Goal: Task Accomplishment & Management: Manage account settings

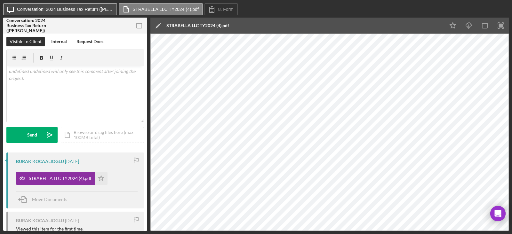
click at [113, 6] on button "Icon/Message Conversation: 2024 Business Tax Return (BURAK K.)" at bounding box center [60, 9] width 114 height 12
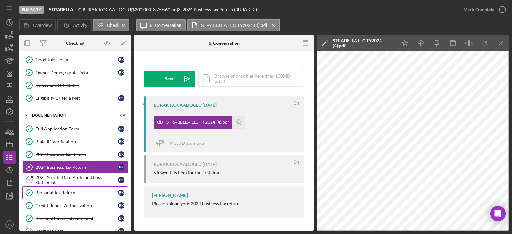
scroll to position [80, 0]
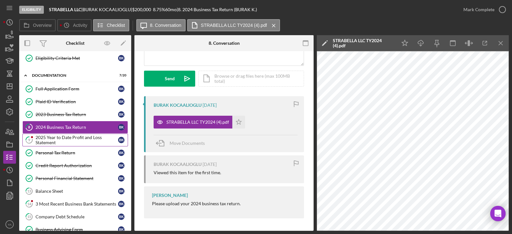
click at [70, 137] on div "2025 Year to Date Profit and Loss Statement" at bounding box center [77, 140] width 83 height 10
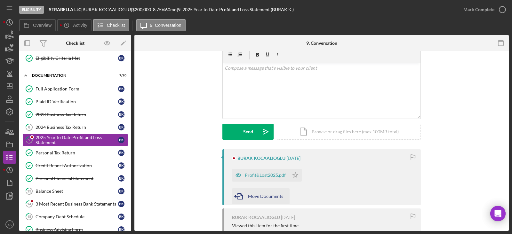
scroll to position [80, 0]
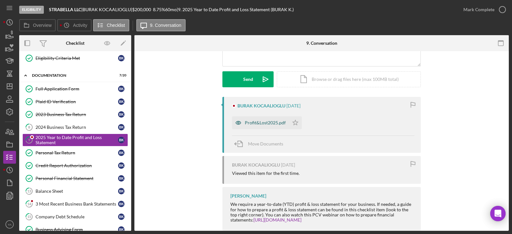
click at [261, 119] on div "Profit&Lost2025.pdf" at bounding box center [260, 123] width 57 height 13
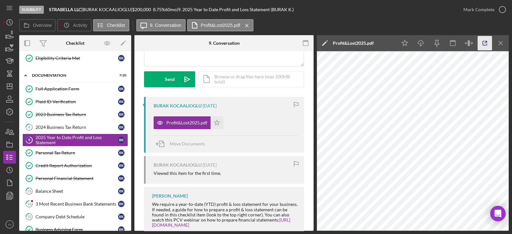
click at [484, 49] on icon "button" at bounding box center [485, 43] width 14 height 14
click at [6, 84] on icon "Icon/Dashboard" at bounding box center [10, 86] width 16 height 16
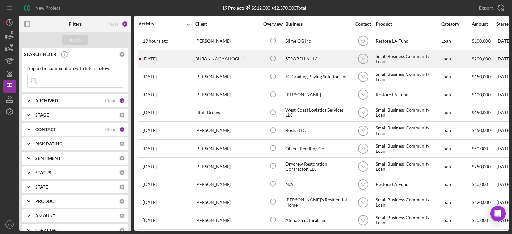
click at [307, 57] on div "STRABELLA LLC" at bounding box center [318, 59] width 64 height 17
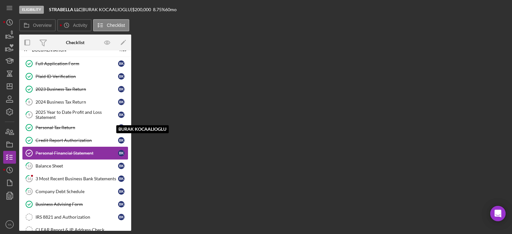
scroll to position [36, 0]
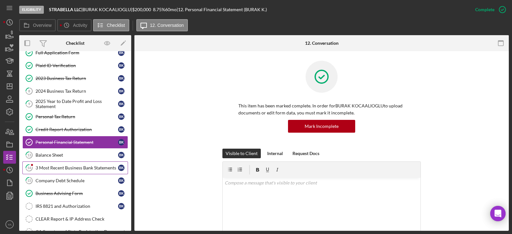
click at [89, 162] on link "14 3 Most Recent Business Bank Statements B K" at bounding box center [75, 168] width 106 height 13
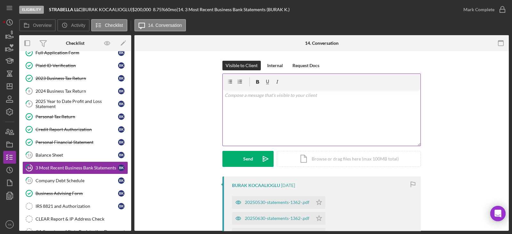
click at [297, 121] on div "v Color teal Color pink Remove color Add row above Add row below Add column bef…" at bounding box center [322, 118] width 198 height 56
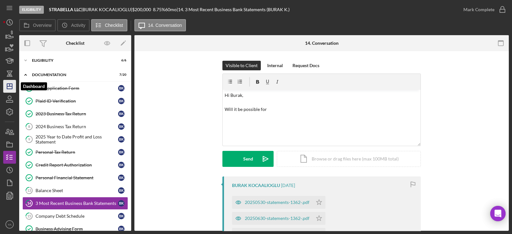
click at [12, 89] on icon "Icon/Dashboard" at bounding box center [10, 86] width 16 height 16
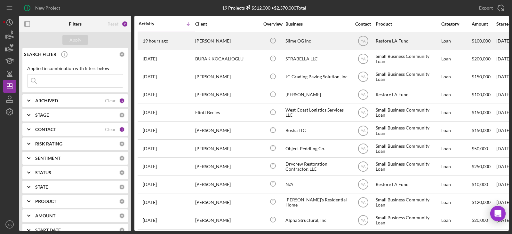
click at [243, 42] on div "[PERSON_NAME]" at bounding box center [227, 41] width 64 height 17
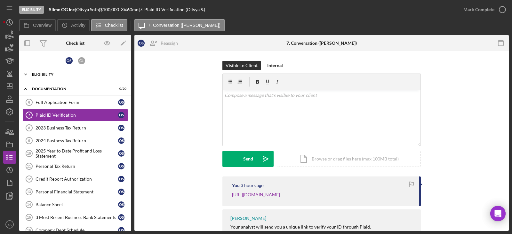
click at [55, 70] on div "Icon/Expander Eligibility 7 / 7" at bounding box center [75, 74] width 112 height 13
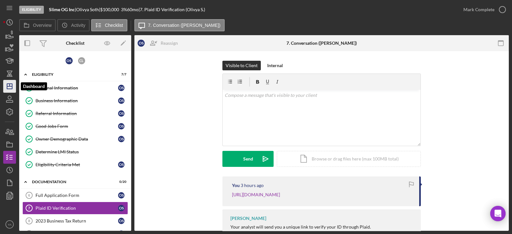
click at [15, 84] on icon "Icon/Dashboard" at bounding box center [10, 86] width 16 height 16
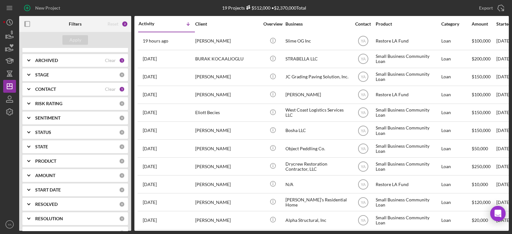
scroll to position [82, 0]
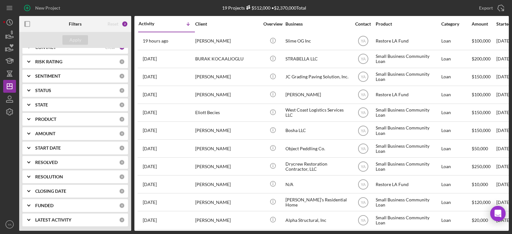
click at [61, 119] on div "PRODUCT" at bounding box center [77, 119] width 84 height 5
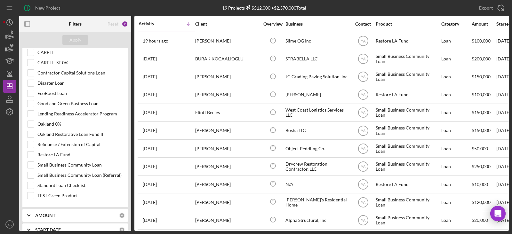
scroll to position [202, 0]
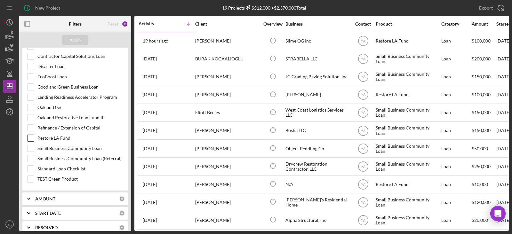
click at [30, 137] on input "Restore LA Fund" at bounding box center [31, 138] width 6 height 6
checkbox input "true"
click at [72, 37] on div "Apply" at bounding box center [75, 40] width 12 height 10
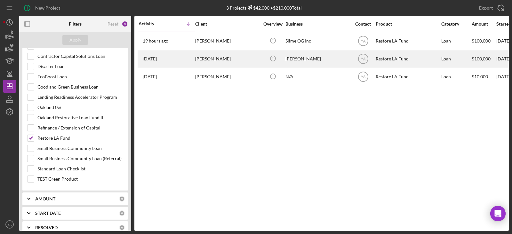
click at [297, 60] on div "[PERSON_NAME]" at bounding box center [318, 59] width 64 height 17
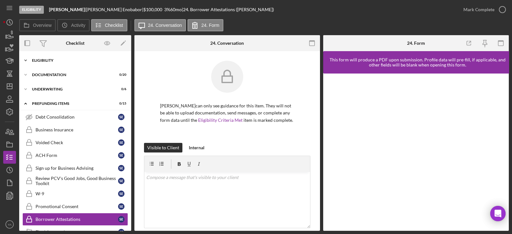
click at [60, 63] on div "Icon/Expander Eligibility 0 / 7" at bounding box center [75, 60] width 112 height 13
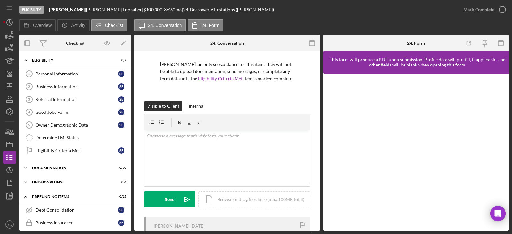
scroll to position [105, 0]
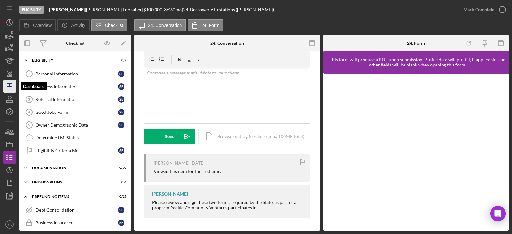
click at [11, 89] on polygon "button" at bounding box center [9, 86] width 5 height 5
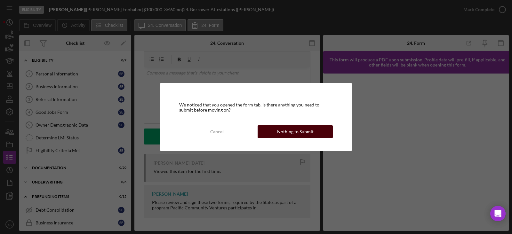
click at [301, 127] on div "Nothing to Submit" at bounding box center [295, 132] width 37 height 13
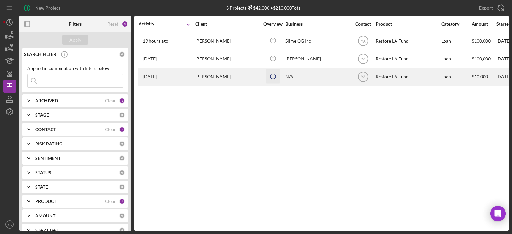
click at [279, 74] on icon "Icon/Info" at bounding box center [273, 76] width 14 height 14
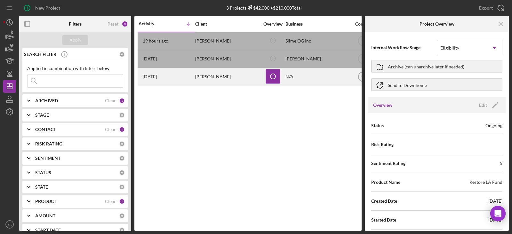
click at [310, 79] on div "N/A" at bounding box center [318, 77] width 64 height 17
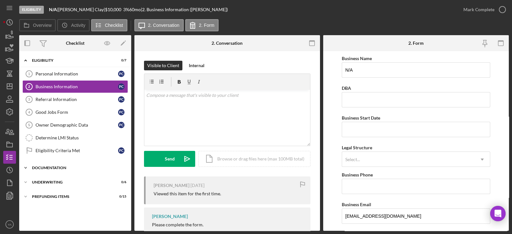
click at [73, 165] on div "Icon/Expander Documentation 0 / 20" at bounding box center [75, 168] width 112 height 13
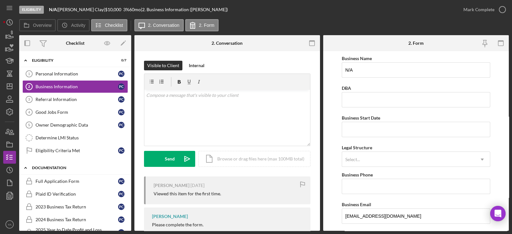
click at [73, 165] on div "Icon/Expander Documentation 0 / 20" at bounding box center [75, 168] width 112 height 13
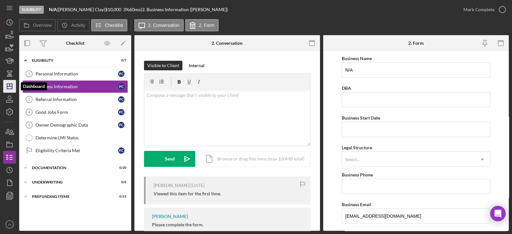
click at [15, 90] on icon "Icon/Dashboard" at bounding box center [10, 86] width 16 height 16
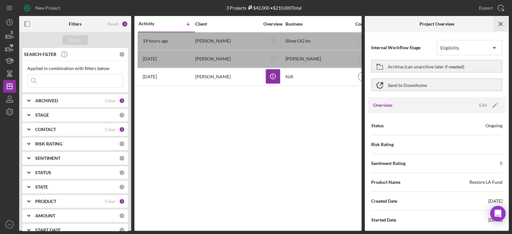
click at [495, 20] on icon "Icon/Menu Close" at bounding box center [501, 24] width 14 height 14
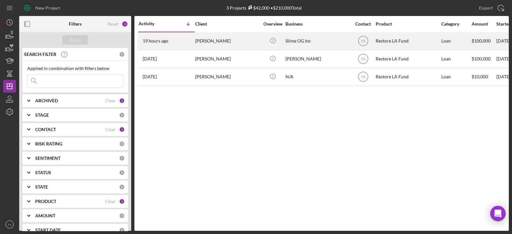
click at [331, 49] on div "Slime OG Inc" at bounding box center [318, 41] width 64 height 17
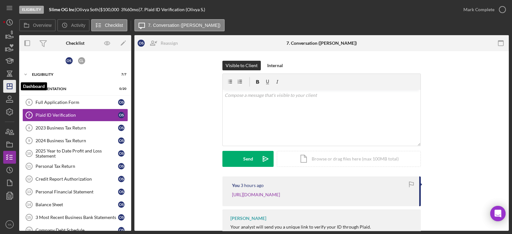
click at [11, 86] on icon "Icon/Dashboard" at bounding box center [10, 86] width 16 height 16
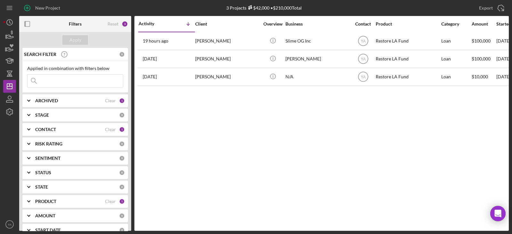
click at [72, 129] on div "CONTACT" at bounding box center [70, 129] width 70 height 5
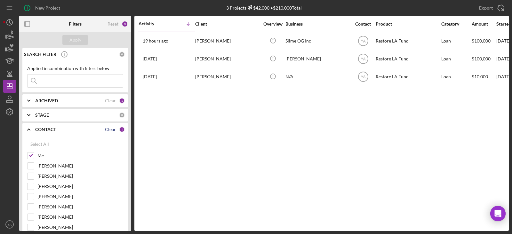
click at [106, 129] on div "Clear" at bounding box center [110, 129] width 11 height 5
checkbox input "false"
click at [77, 40] on div "Apply" at bounding box center [75, 40] width 12 height 10
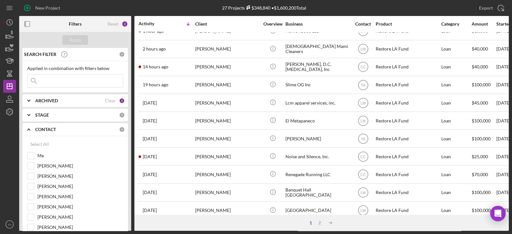
scroll to position [80, 0]
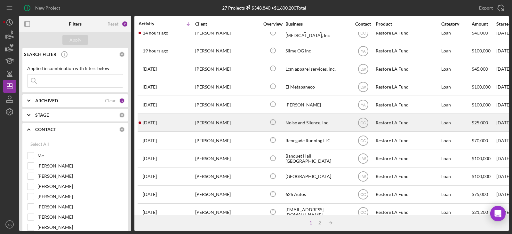
click at [303, 120] on div "Noise and Silence, Inc." at bounding box center [318, 122] width 64 height 17
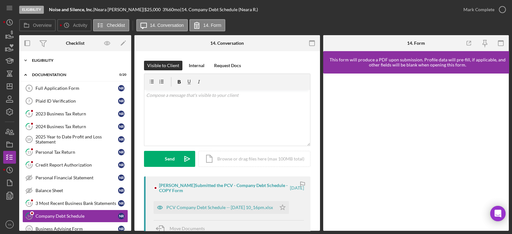
click at [82, 65] on div "Icon/Expander Eligibility 7 / 7" at bounding box center [75, 60] width 112 height 13
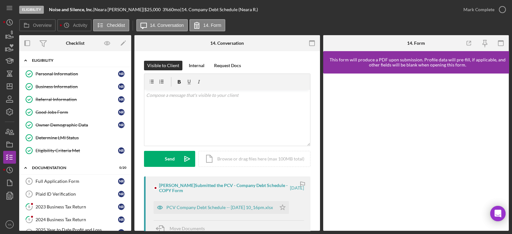
click at [82, 60] on div "Eligibility" at bounding box center [77, 61] width 91 height 4
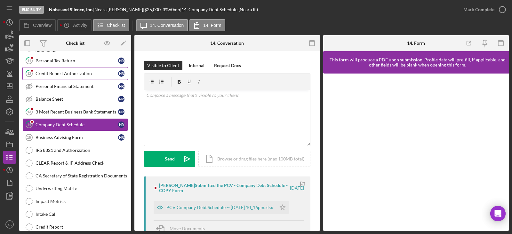
scroll to position [20, 0]
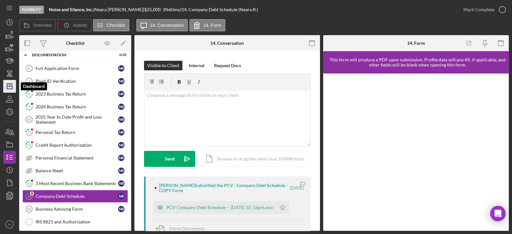
click at [7, 85] on polygon "button" at bounding box center [9, 86] width 5 height 5
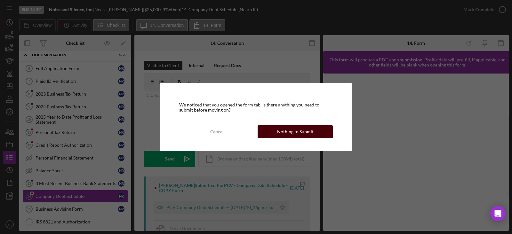
click at [282, 126] on div "Nothing to Submit" at bounding box center [295, 132] width 37 height 13
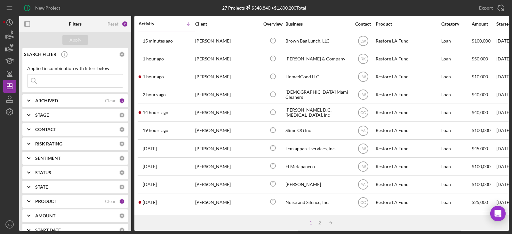
click at [72, 131] on div "CONTACT" at bounding box center [77, 129] width 84 height 5
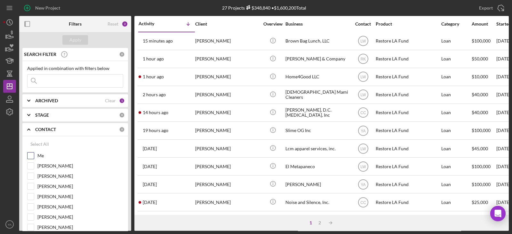
click at [37, 158] on div "Me" at bounding box center [75, 157] width 96 height 10
click at [33, 154] on input "Me" at bounding box center [31, 156] width 6 height 6
checkbox input "true"
click at [76, 39] on div "Apply" at bounding box center [75, 40] width 12 height 10
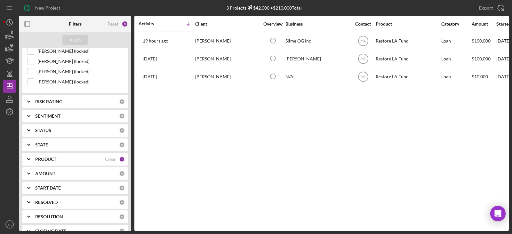
scroll to position [469, 0]
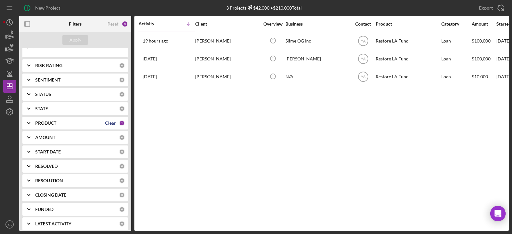
click at [110, 121] on div "Clear" at bounding box center [110, 123] width 11 height 5
click at [82, 37] on button "Apply" at bounding box center [75, 40] width 26 height 10
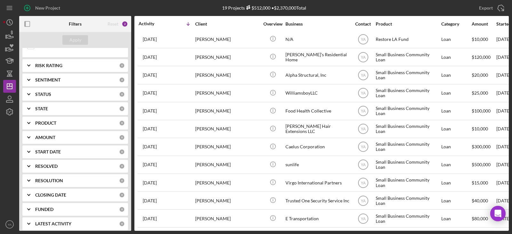
scroll to position [0, 0]
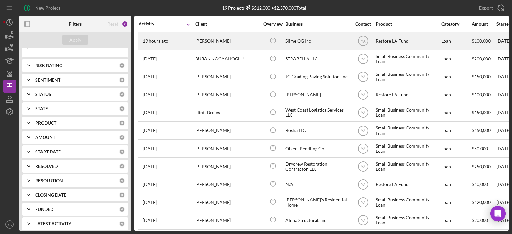
click at [324, 39] on div "Slime OG Inc" at bounding box center [318, 41] width 64 height 17
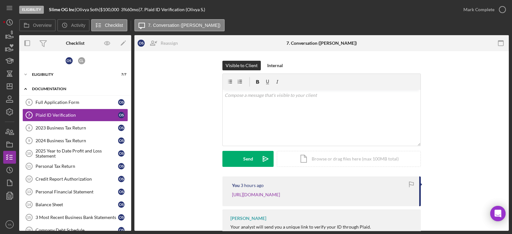
click at [75, 88] on div "Documentation" at bounding box center [77, 89] width 91 height 4
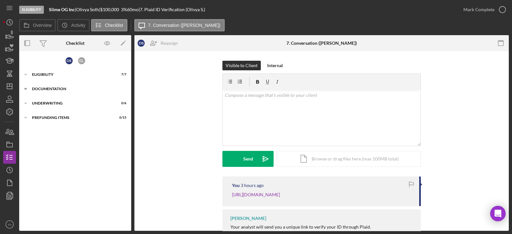
click at [75, 88] on div "Documentation" at bounding box center [77, 89] width 91 height 4
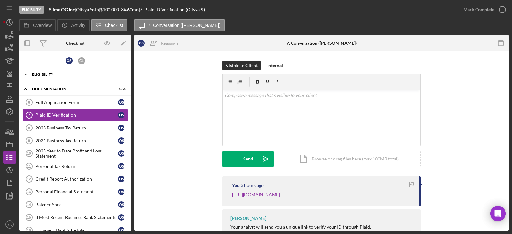
click at [77, 73] on div "Eligibility" at bounding box center [77, 75] width 91 height 4
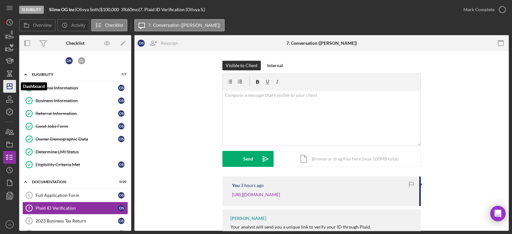
click at [14, 88] on icon "Icon/Dashboard" at bounding box center [10, 86] width 16 height 16
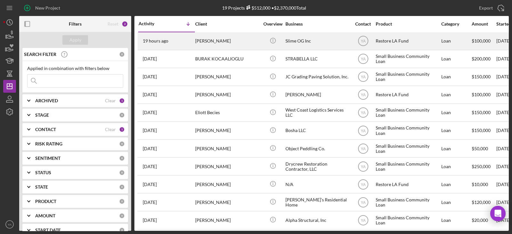
click at [302, 44] on div "Slime OG Inc" at bounding box center [318, 41] width 64 height 17
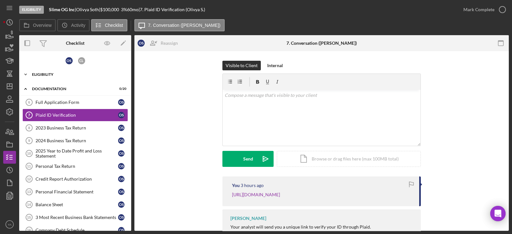
click at [61, 75] on div "Eligibility" at bounding box center [77, 75] width 91 height 4
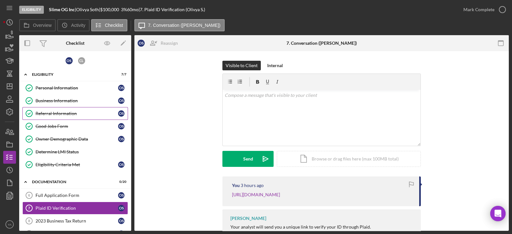
click at [69, 116] on link "Referral Information Referral Information O S" at bounding box center [75, 113] width 106 height 13
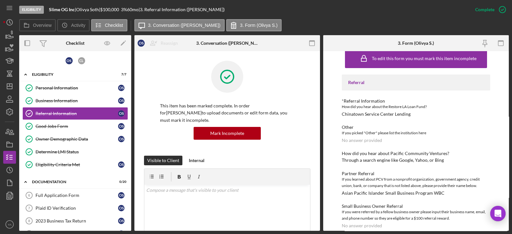
scroll to position [16, 0]
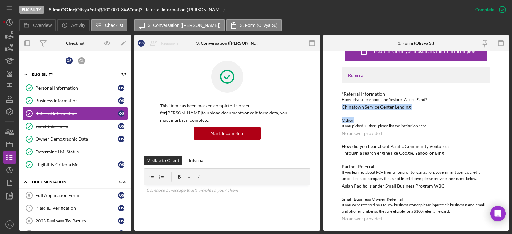
drag, startPoint x: 340, startPoint y: 107, endPoint x: 396, endPoint y: 113, distance: 56.3
click at [396, 113] on div "To edit this form you must mark this item incomplete Referral *Referral Informa…" at bounding box center [416, 141] width 186 height 180
click at [386, 111] on div "Referral *Referral Information How did you hear about the Restore LA Loan Fund?…" at bounding box center [416, 145] width 149 height 154
drag, startPoint x: 353, startPoint y: 108, endPoint x: 394, endPoint y: 111, distance: 41.1
click at [394, 110] on div "Referral *Referral Information How did you hear about the Restore LA Loan Fund?…" at bounding box center [416, 145] width 149 height 154
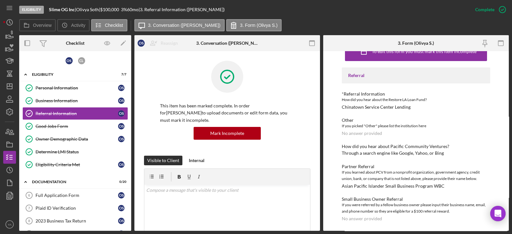
click at [400, 155] on div "Through a search engine like Google, Yahoo, or Bing" at bounding box center [393, 153] width 102 height 5
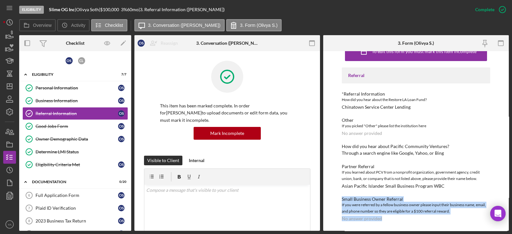
drag, startPoint x: 342, startPoint y: 198, endPoint x: 392, endPoint y: 219, distance: 54.9
click at [392, 219] on div "Small Business Owner Referral If you were referred by a fellow business owner p…" at bounding box center [416, 209] width 149 height 25
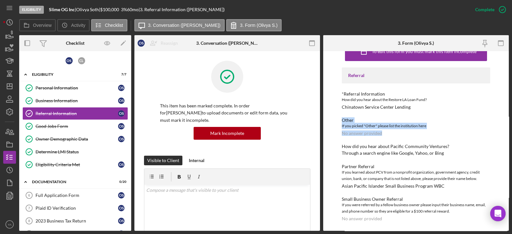
drag, startPoint x: 343, startPoint y: 120, endPoint x: 385, endPoint y: 134, distance: 45.1
click at [385, 134] on div "Other If you picked "Other" please list the institution here No answer provided" at bounding box center [416, 127] width 149 height 18
click at [380, 132] on div "No answer provided" at bounding box center [362, 133] width 40 height 5
drag, startPoint x: 342, startPoint y: 117, endPoint x: 374, endPoint y: 132, distance: 34.8
click at [374, 132] on div "Other If you picked "Other" please list the institution here No answer provided" at bounding box center [416, 127] width 149 height 18
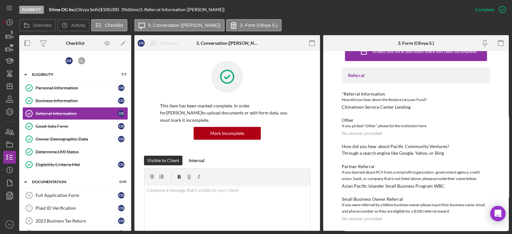
click at [380, 145] on div "How did you hear about Pacific Community Ventures?" at bounding box center [416, 146] width 149 height 5
drag, startPoint x: 351, startPoint y: 216, endPoint x: 388, endPoint y: 215, distance: 37.5
click at [388, 215] on div "Small Business Owner Referral If you were referred by a fellow business owner p…" at bounding box center [416, 209] width 149 height 25
click at [402, 196] on div "Referral *Referral Information How did you hear about the Restore LA Loan Fund?…" at bounding box center [416, 145] width 149 height 154
drag, startPoint x: 339, startPoint y: 105, endPoint x: 402, endPoint y: 108, distance: 63.5
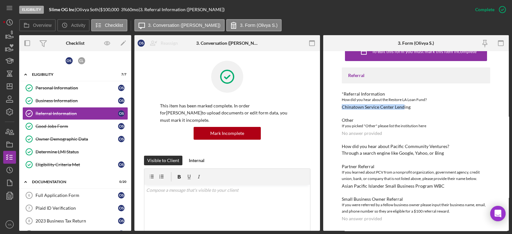
click at [402, 108] on div "To edit this form you must mark this item incomplete Referral *Referral Informa…" at bounding box center [416, 141] width 186 height 180
click at [371, 153] on div "Through a search engine like Google, Yahoo, or Bing" at bounding box center [393, 153] width 102 height 5
click at [13, 88] on icon "Icon/Dashboard" at bounding box center [10, 86] width 16 height 16
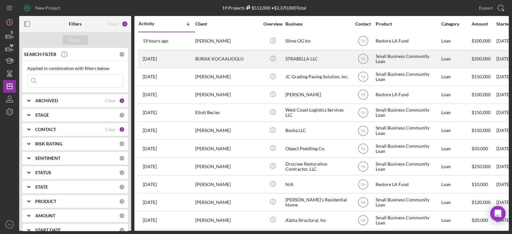
click at [295, 60] on div "STRABELLA LLC" at bounding box center [318, 59] width 64 height 17
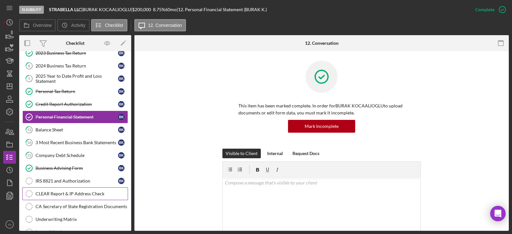
scroll to position [100, 0]
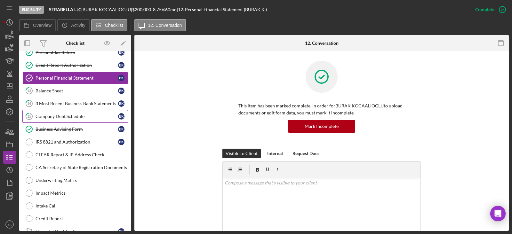
click at [86, 116] on div "Company Debt Schedule" at bounding box center [77, 116] width 83 height 5
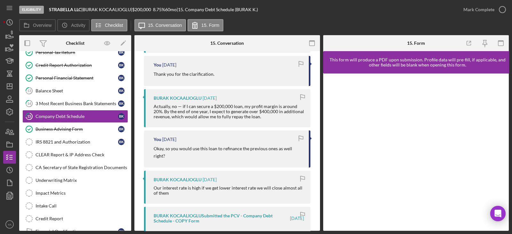
scroll to position [240, 0]
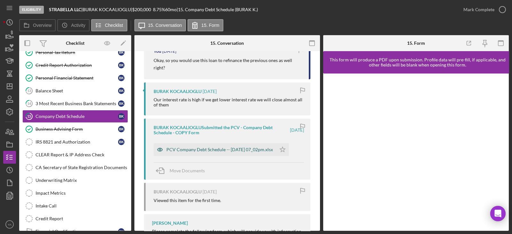
click at [231, 152] on div "PCV Company Debt Schedule -- [DATE] 07_02pm.xlsx" at bounding box center [219, 149] width 107 height 5
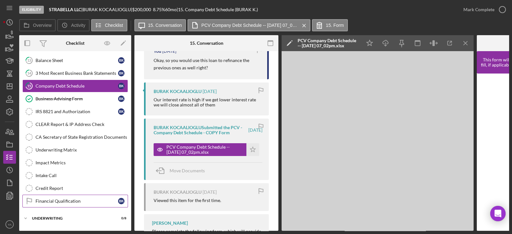
scroll to position [142, 0]
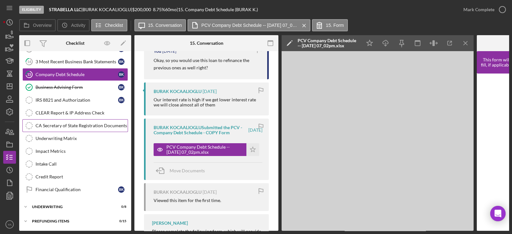
click at [79, 124] on div "CA Secretary of State Registration Documents" at bounding box center [82, 125] width 92 height 5
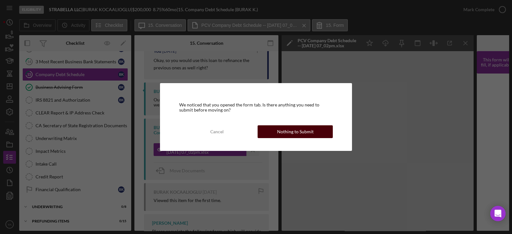
click at [280, 134] on div "Nothing to Submit" at bounding box center [295, 132] width 37 height 13
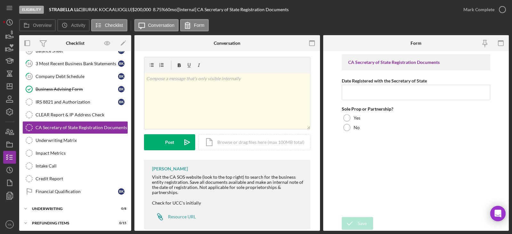
scroll to position [15, 0]
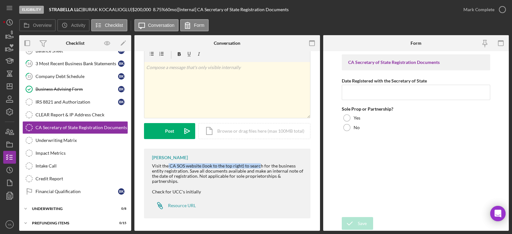
drag, startPoint x: 167, startPoint y: 167, endPoint x: 260, endPoint y: 166, distance: 93.2
click at [260, 166] on div "Visit the CA SOS website (look to the top right) to search for the business ent…" at bounding box center [228, 179] width 152 height 31
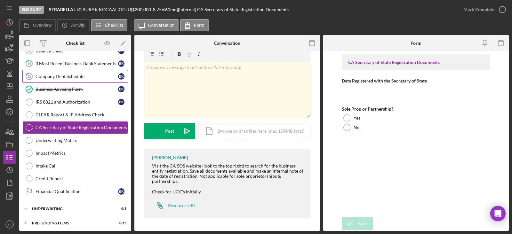
click at [61, 76] on div "Company Debt Schedule" at bounding box center [77, 76] width 83 height 5
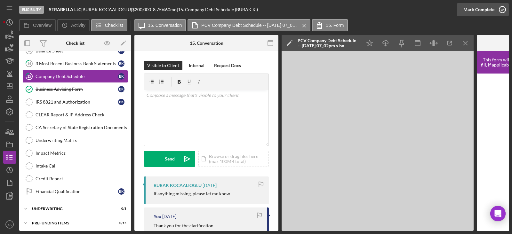
click at [480, 8] on div "Mark Complete" at bounding box center [479, 9] width 31 height 13
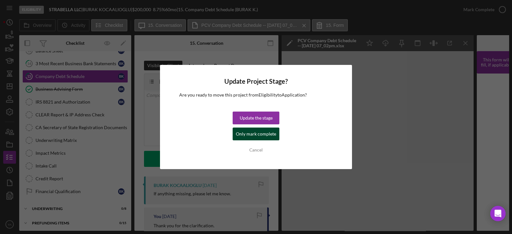
click at [260, 132] on div "Only mark complete" at bounding box center [256, 134] width 40 height 13
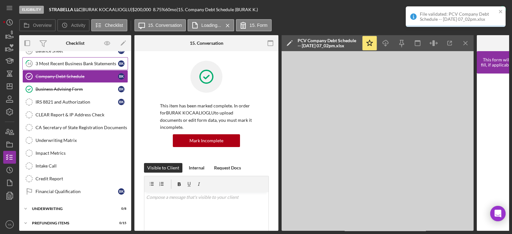
click at [85, 65] on div "3 Most Recent Business Bank Statements" at bounding box center [77, 63] width 83 height 5
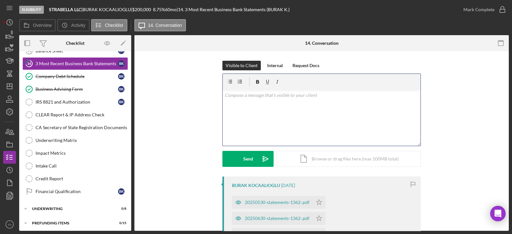
click at [315, 113] on div "v Color teal Color pink Remove color Add row above Add row below Add column bef…" at bounding box center [322, 118] width 198 height 56
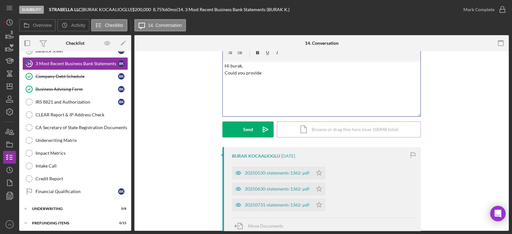
scroll to position [40, 0]
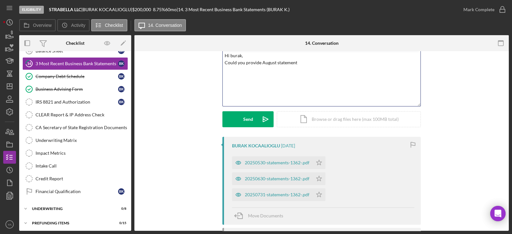
click at [233, 63] on p "Hi burak, Could you provide August statement" at bounding box center [322, 59] width 194 height 14
click at [229, 66] on div "v Color teal Color pink Remove color Add row above Add row below Add column bef…" at bounding box center [322, 78] width 198 height 56
click at [229, 66] on p "Hi burak, Could you provide August statement" at bounding box center [322, 59] width 194 height 14
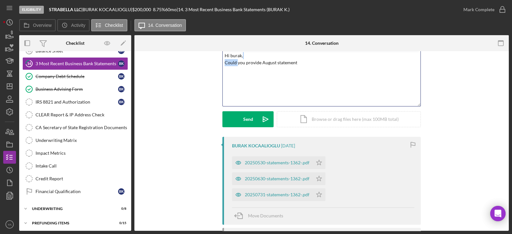
click at [229, 66] on p "Hi burak, Could you provide August statement" at bounding box center [322, 59] width 194 height 14
click at [227, 63] on p "Hi burak, Canyou provide August statement" at bounding box center [322, 59] width 194 height 14
click at [330, 57] on p "Hi burak, can you provide August statement" at bounding box center [322, 55] width 194 height 7
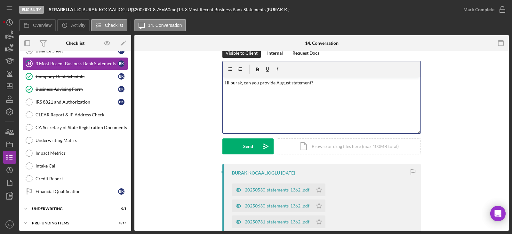
scroll to position [0, 0]
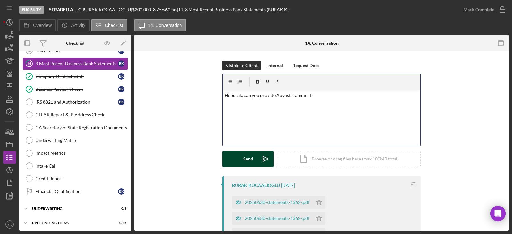
click at [258, 154] on icon "Icon/icon-invite-send" at bounding box center [266, 159] width 16 height 16
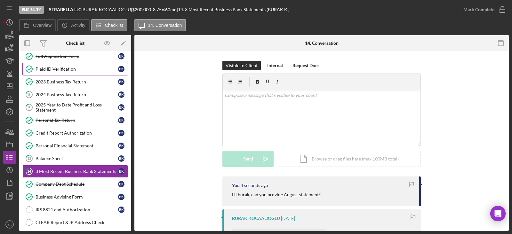
scroll to position [20, 0]
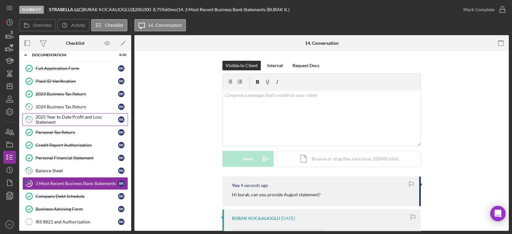
click at [71, 115] on div "2025 Year to Date Profit and Loss Statement" at bounding box center [77, 120] width 83 height 10
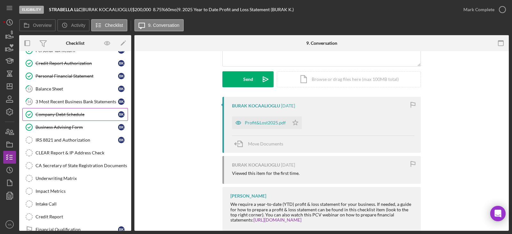
scroll to position [140, 0]
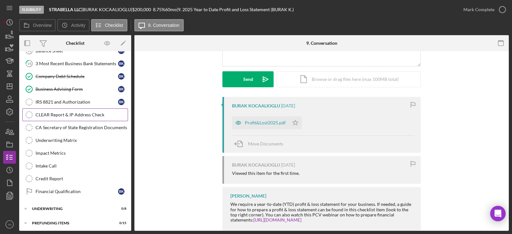
click at [67, 110] on link "CLEAR Report & IP Address Check CLEAR Report & IP Address Check" at bounding box center [75, 115] width 106 height 13
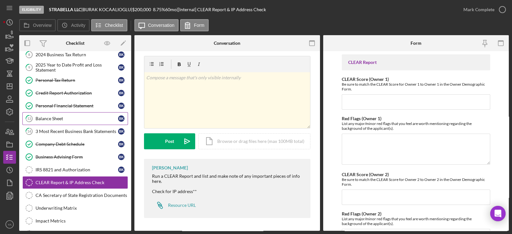
scroll to position [60, 0]
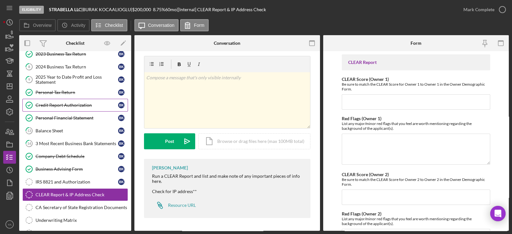
click at [79, 109] on link "Credit Report Authorization Credit Report Authorization B K" at bounding box center [75, 105] width 106 height 13
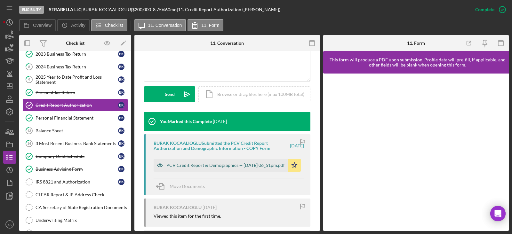
click at [207, 165] on div "PCV Credit Report & Demographics -- [DATE] 06_51pm.pdf" at bounding box center [225, 165] width 118 height 5
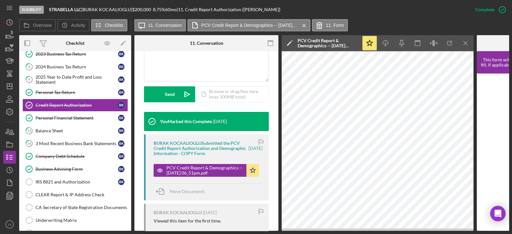
scroll to position [167, 0]
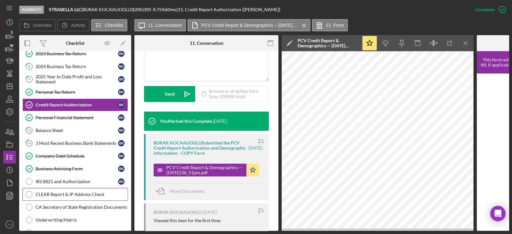
click at [71, 192] on div "CLEAR Report & IP Address Check" at bounding box center [82, 194] width 92 height 5
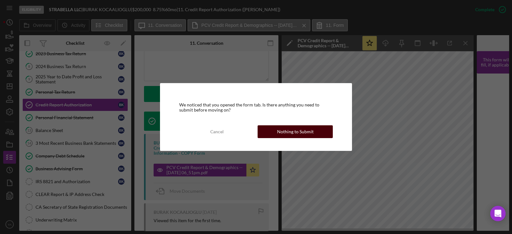
click at [311, 127] on div "Nothing to Submit" at bounding box center [295, 132] width 37 height 13
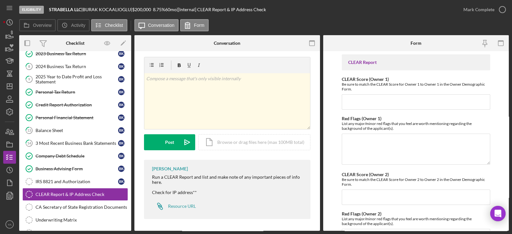
scroll to position [5, 0]
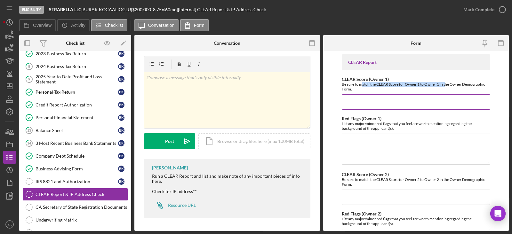
drag, startPoint x: 362, startPoint y: 84, endPoint x: 447, endPoint y: 85, distance: 84.9
click at [447, 85] on div "Be sure to match the CLEAR Score for Owner 1 to Owner 1 in the Owner Demographi…" at bounding box center [416, 87] width 149 height 10
click at [445, 85] on div "Be sure to match the CLEAR Score for Owner 1 to Owner 1 in the Owner Demographi…" at bounding box center [416, 87] width 149 height 10
click at [410, 108] on input "CLEAR Score (Owner 1)" at bounding box center [416, 101] width 149 height 15
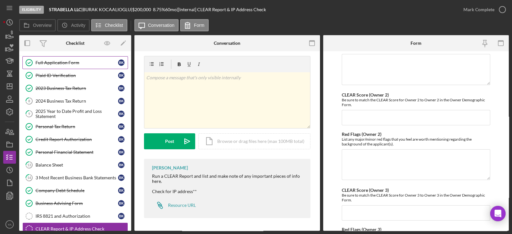
scroll to position [0, 0]
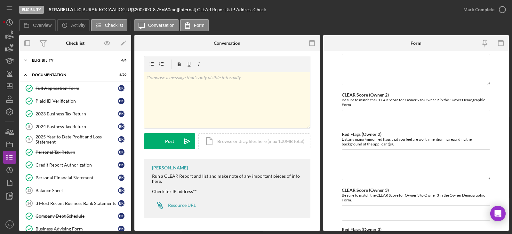
type input "15"
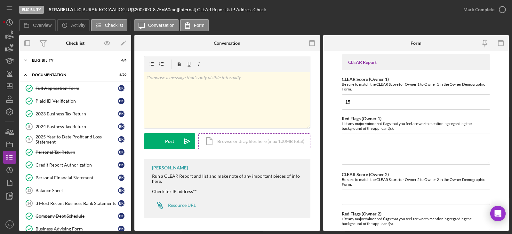
click at [231, 143] on div "Icon/Document Browse or drag files here (max 100MB total) Tap to choose files o…" at bounding box center [255, 142] width 112 height 16
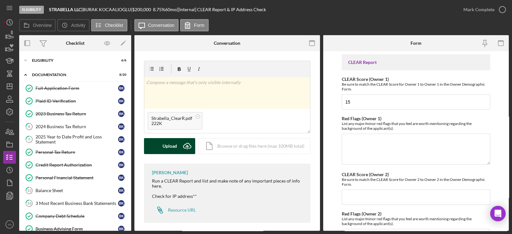
click at [172, 152] on div "Upload" at bounding box center [170, 146] width 14 height 16
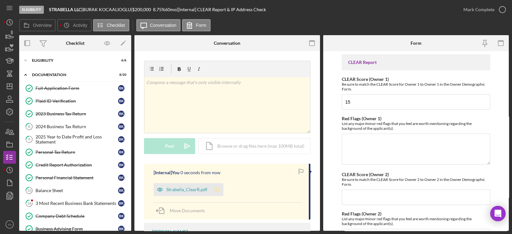
click at [221, 185] on icon "Icon/Star" at bounding box center [217, 189] width 13 height 13
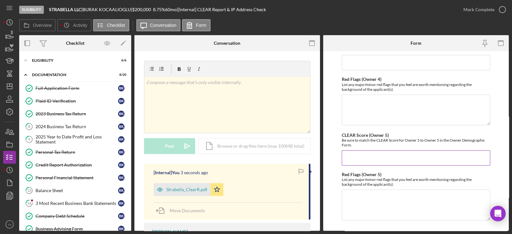
scroll to position [338, 0]
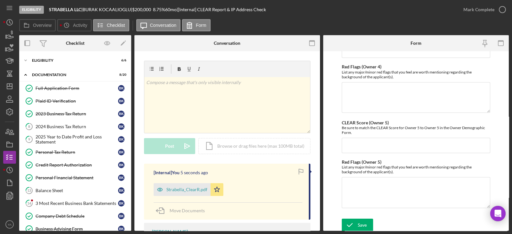
click at [369, 215] on form "CLEAR Report CLEAR Score (Owner 1) Be sure to match the CLEAR Score for Owner 1…" at bounding box center [416, 141] width 186 height 180
click at [368, 219] on button "Save" at bounding box center [357, 225] width 31 height 13
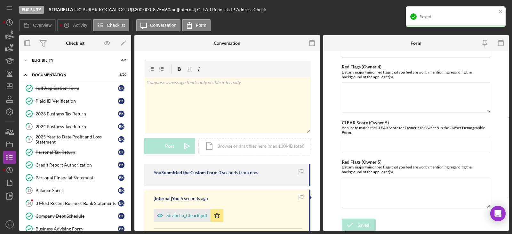
click at [496, 14] on div "Saved" at bounding box center [458, 16] width 77 height 5
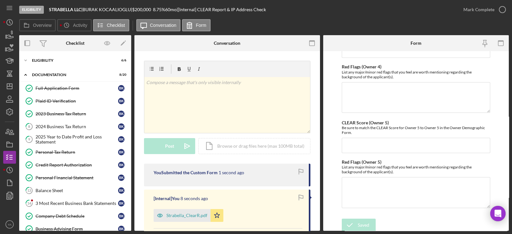
click at [0, 0] on icon "button" at bounding box center [0, 0] width 0 height 0
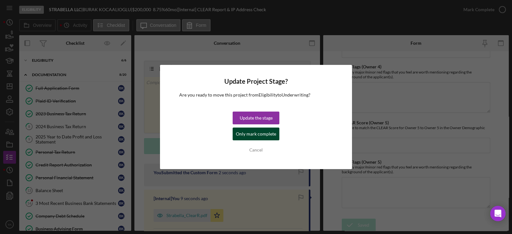
click at [271, 130] on div "Only mark complete" at bounding box center [256, 134] width 40 height 13
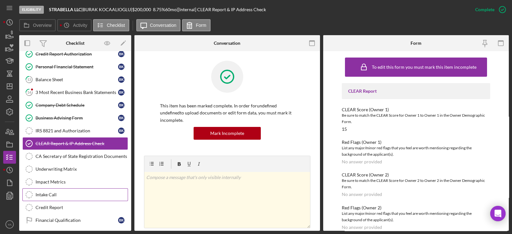
scroll to position [60, 0]
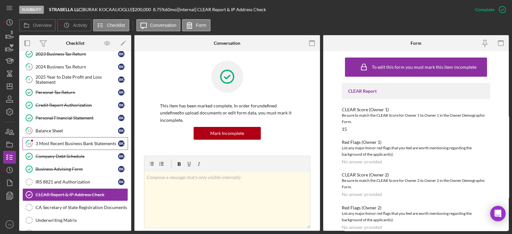
click at [79, 138] on link "14 3 Most Recent Business Bank Statements B K" at bounding box center [75, 143] width 106 height 13
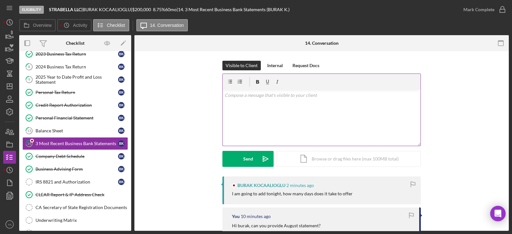
click at [306, 125] on div "v Color teal Color pink Remove color Add row above Add row below Add column bef…" at bounding box center [322, 118] width 198 height 56
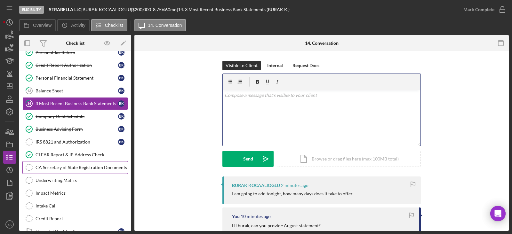
scroll to position [60, 0]
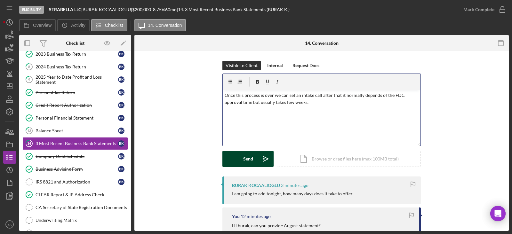
click at [260, 161] on icon "Icon/icon-invite-send" at bounding box center [266, 159] width 16 height 16
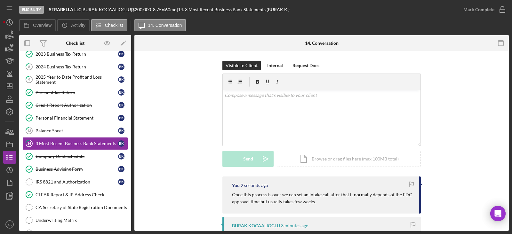
scroll to position [40, 0]
